Goal: Task Accomplishment & Management: Use online tool/utility

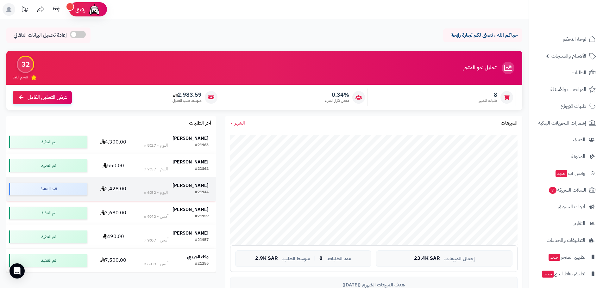
click at [197, 183] on strong "[PERSON_NAME]" at bounding box center [190, 185] width 36 height 7
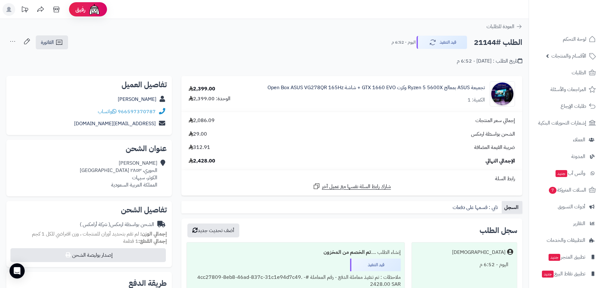
scroll to position [63, 0]
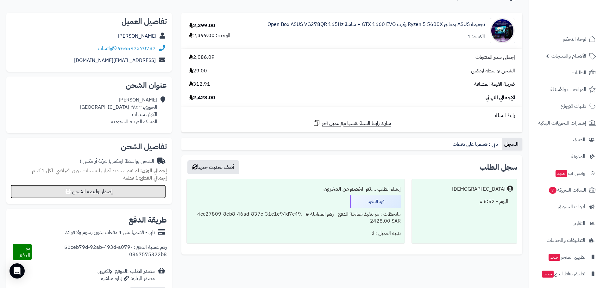
click at [148, 192] on button "إصدار بوليصة الشحن" at bounding box center [87, 192] width 155 height 14
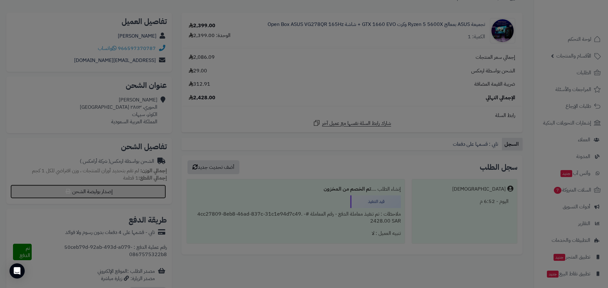
select select "******"
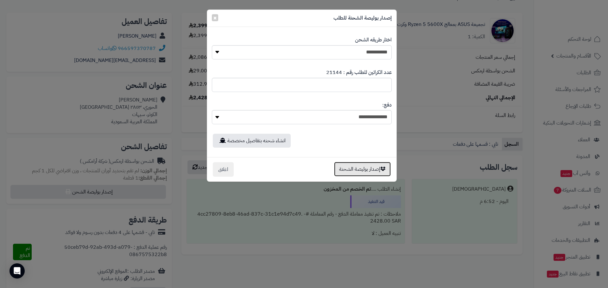
click at [340, 167] on button "إصدار بوليصة الشحنة" at bounding box center [362, 169] width 57 height 15
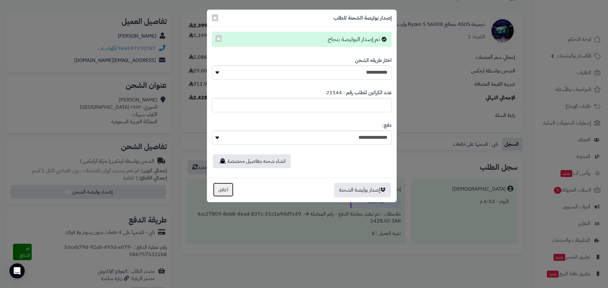
click at [223, 187] on button "اغلاق" at bounding box center [223, 190] width 21 height 15
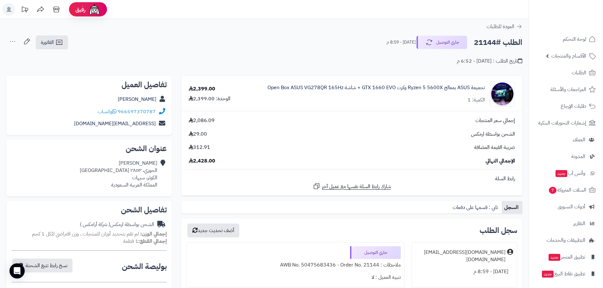
scroll to position [190, 0]
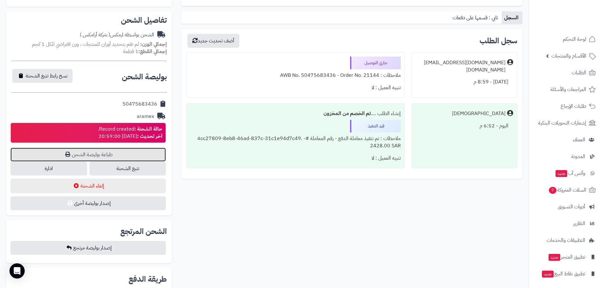
click at [131, 155] on link "طباعة بوليصة الشحن" at bounding box center [87, 155] width 155 height 14
